Goal: Transaction & Acquisition: Purchase product/service

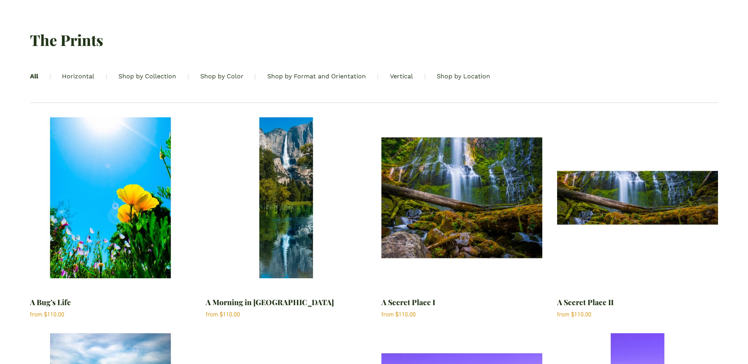
scroll to position [8, 0]
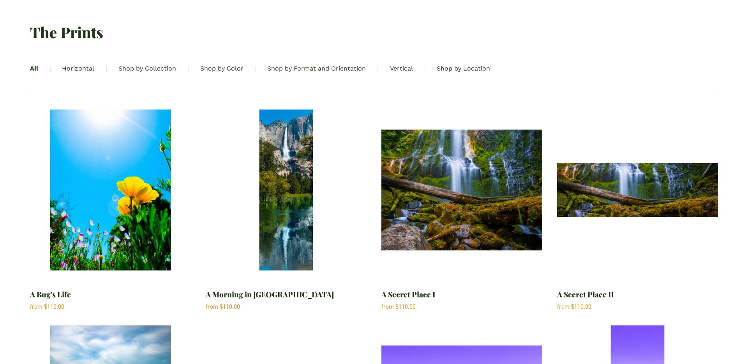
click at [135, 197] on img "A Bug's Life" at bounding box center [110, 189] width 161 height 161
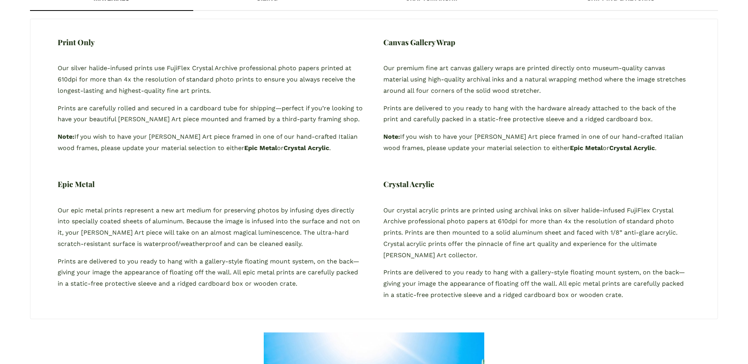
scroll to position [379, 0]
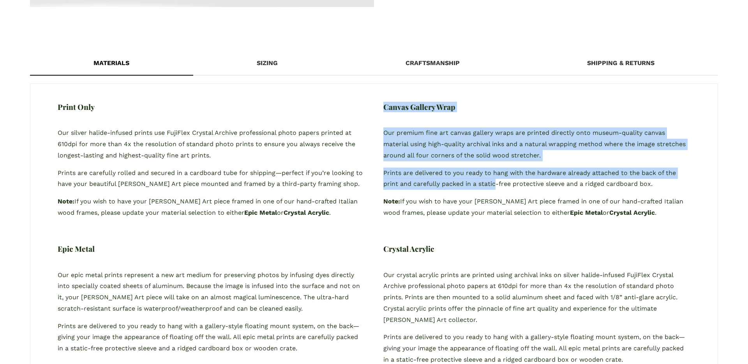
drag, startPoint x: 392, startPoint y: 104, endPoint x: 496, endPoint y: 178, distance: 126.8
click at [496, 178] on div "Canvas Gallery Wrap Our premium fine art canvas gallery wraps are printed direc…" at bounding box center [537, 234] width 326 height 264
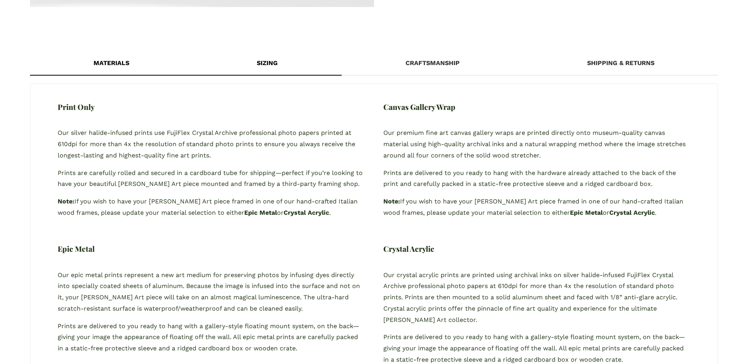
click at [274, 69] on div "Sizing" at bounding box center [267, 63] width 148 height 23
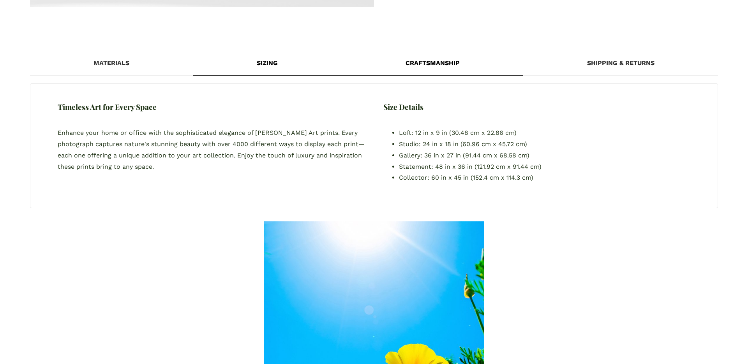
click at [399, 62] on div "Craftsmanship" at bounding box center [433, 63] width 182 height 23
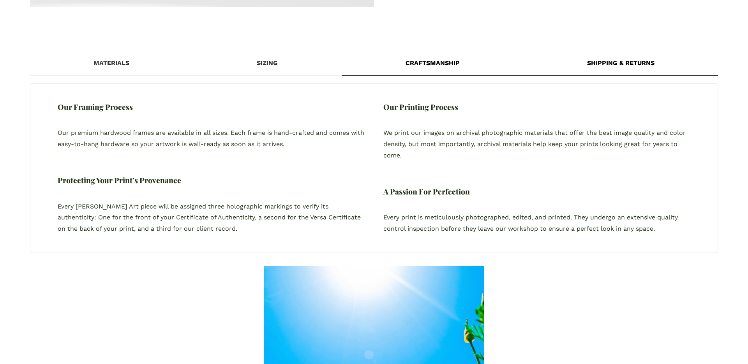
click at [621, 58] on div "Shipping & Returns" at bounding box center [620, 63] width 195 height 23
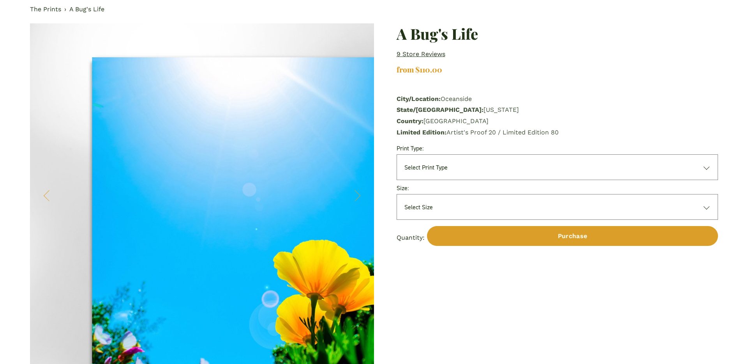
scroll to position [0, 0]
